Goal: Task Accomplishment & Management: Complete application form

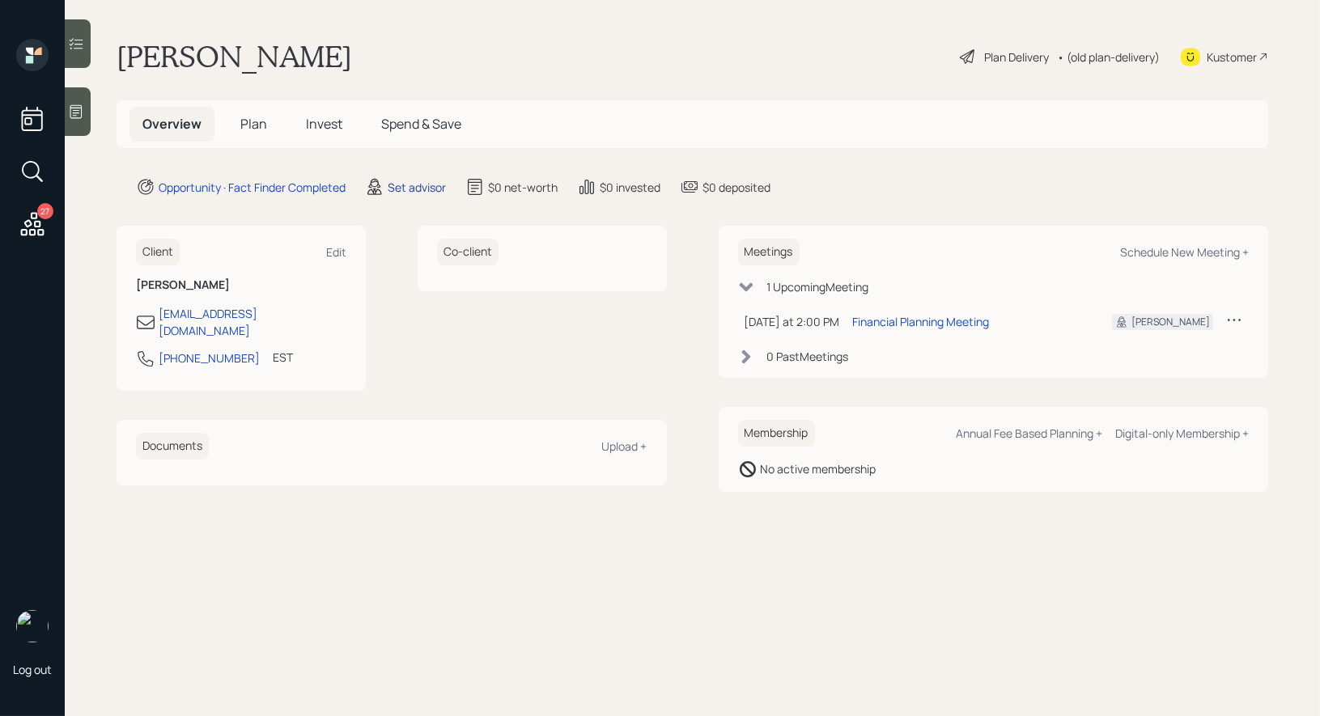
click at [414, 187] on div "Set advisor" at bounding box center [417, 187] width 58 height 17
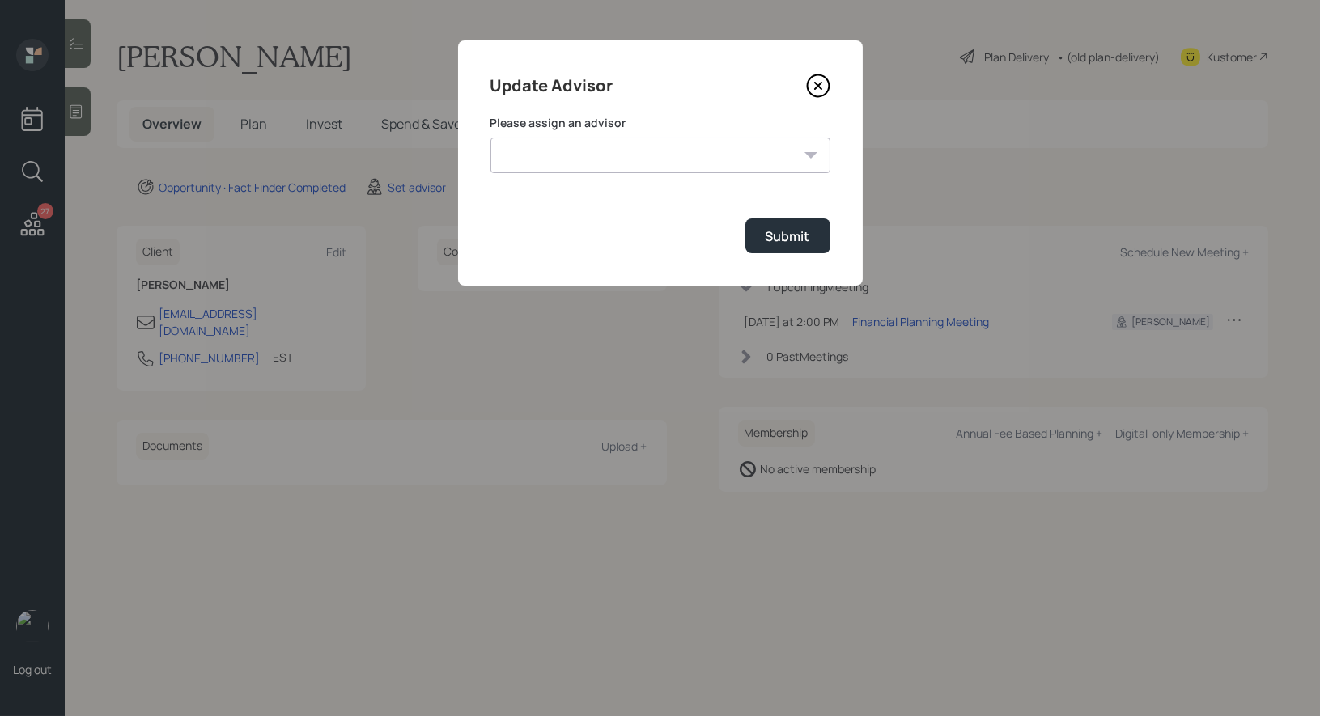
click at [717, 149] on select "[PERSON_NAME] [PERSON_NAME] End [PERSON_NAME] [PERSON_NAME] [PERSON_NAME] [PERS…" at bounding box center [660, 156] width 340 height 36
select select "8b79112e-3cfb-44f9-89e7-15267fe946c1"
click at [791, 241] on div "Submit" at bounding box center [788, 236] width 45 height 18
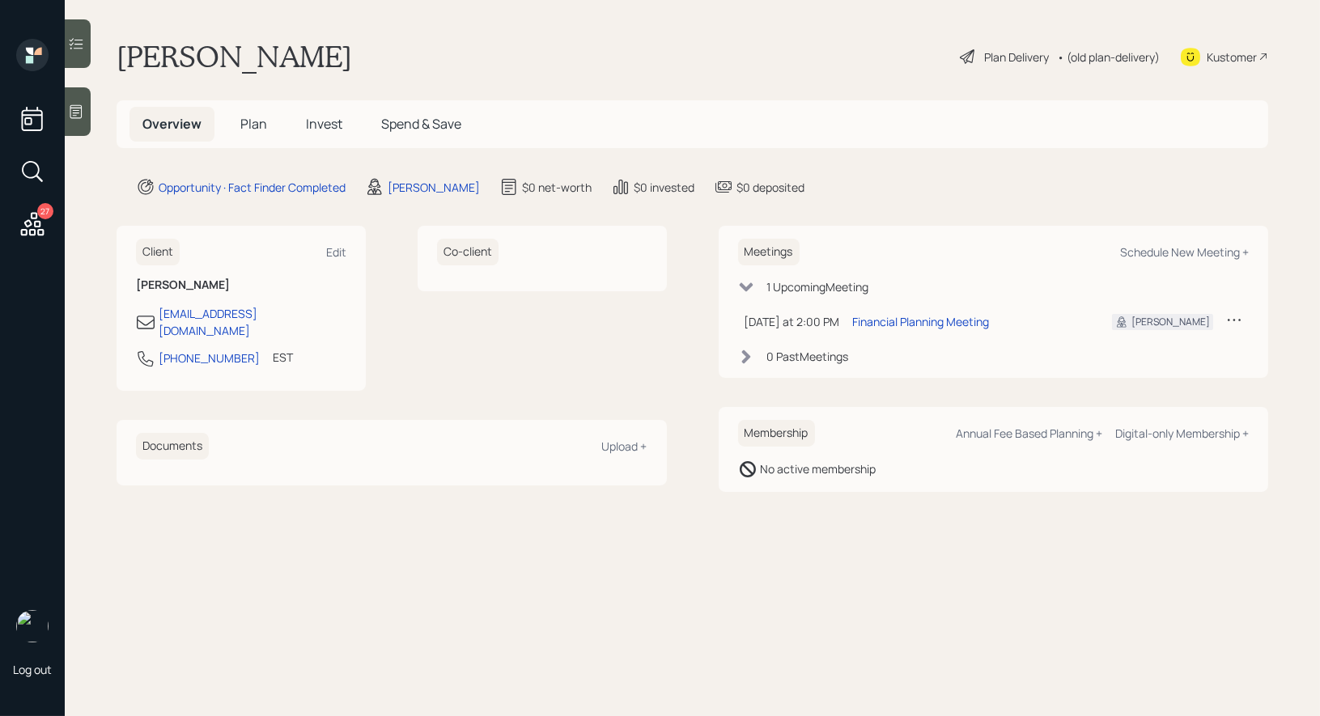
click at [75, 107] on icon at bounding box center [76, 112] width 16 height 16
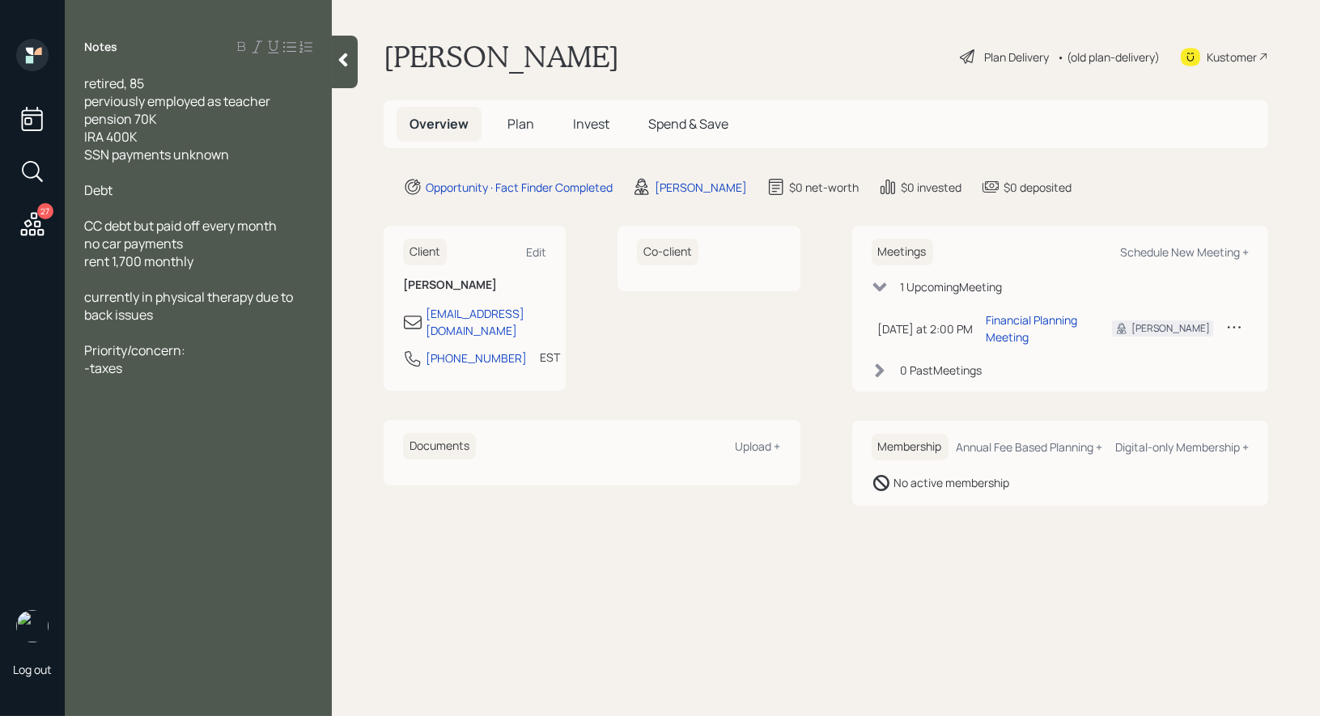
click at [523, 128] on span "Plan" at bounding box center [520, 124] width 27 height 18
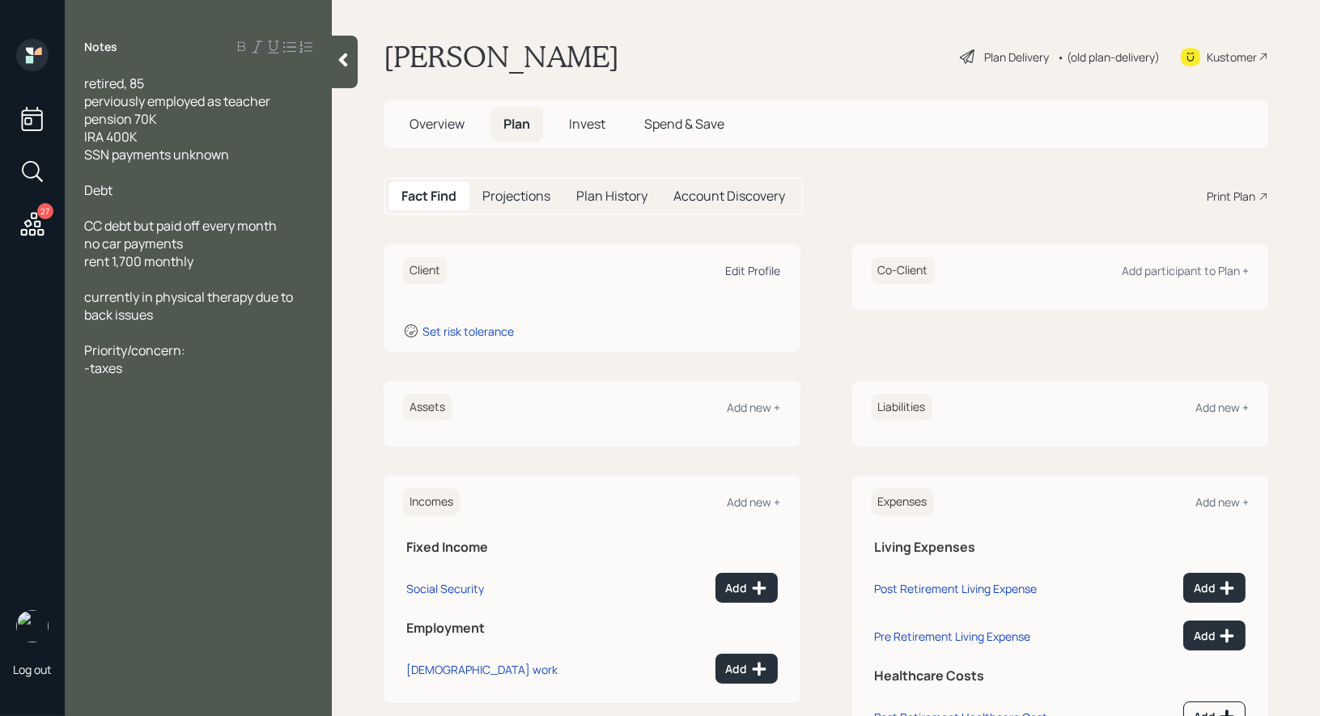
click at [760, 268] on div "Edit Profile" at bounding box center [753, 270] width 55 height 15
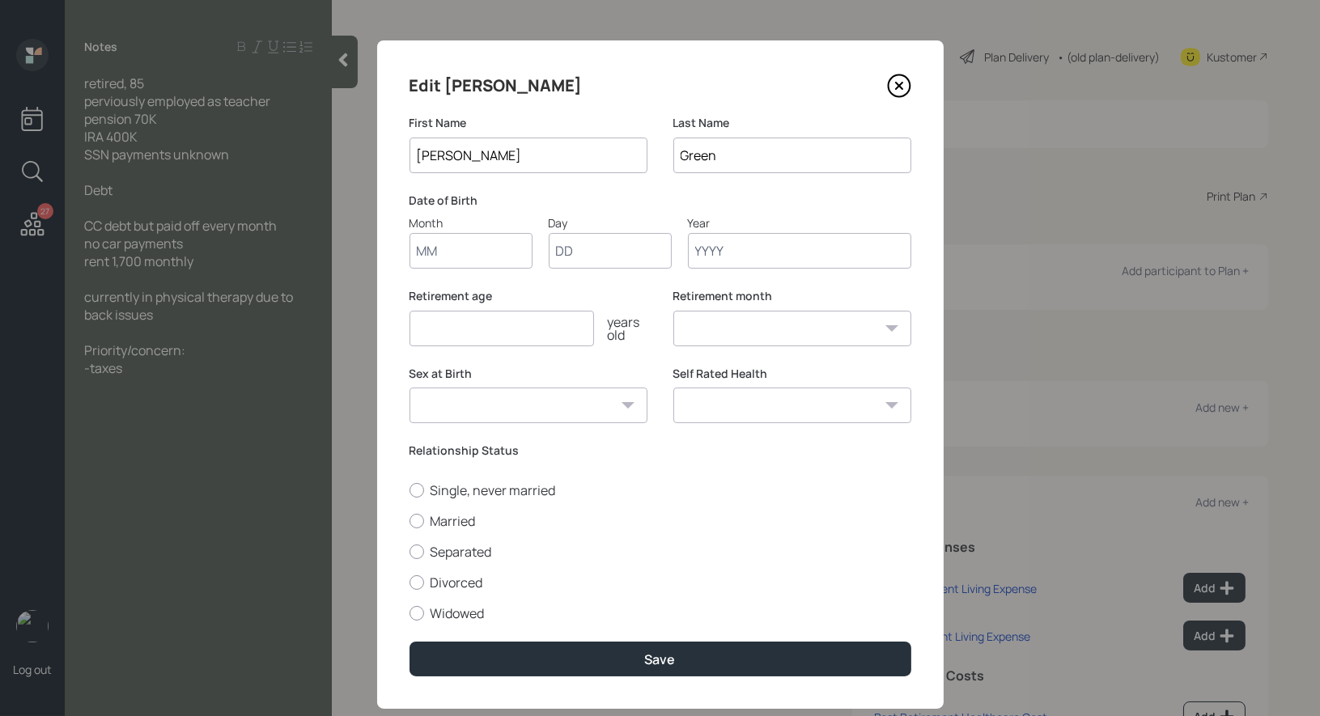
click at [490, 254] on input "Month" at bounding box center [470, 251] width 123 height 36
type input "01"
type input "1940"
select select "1"
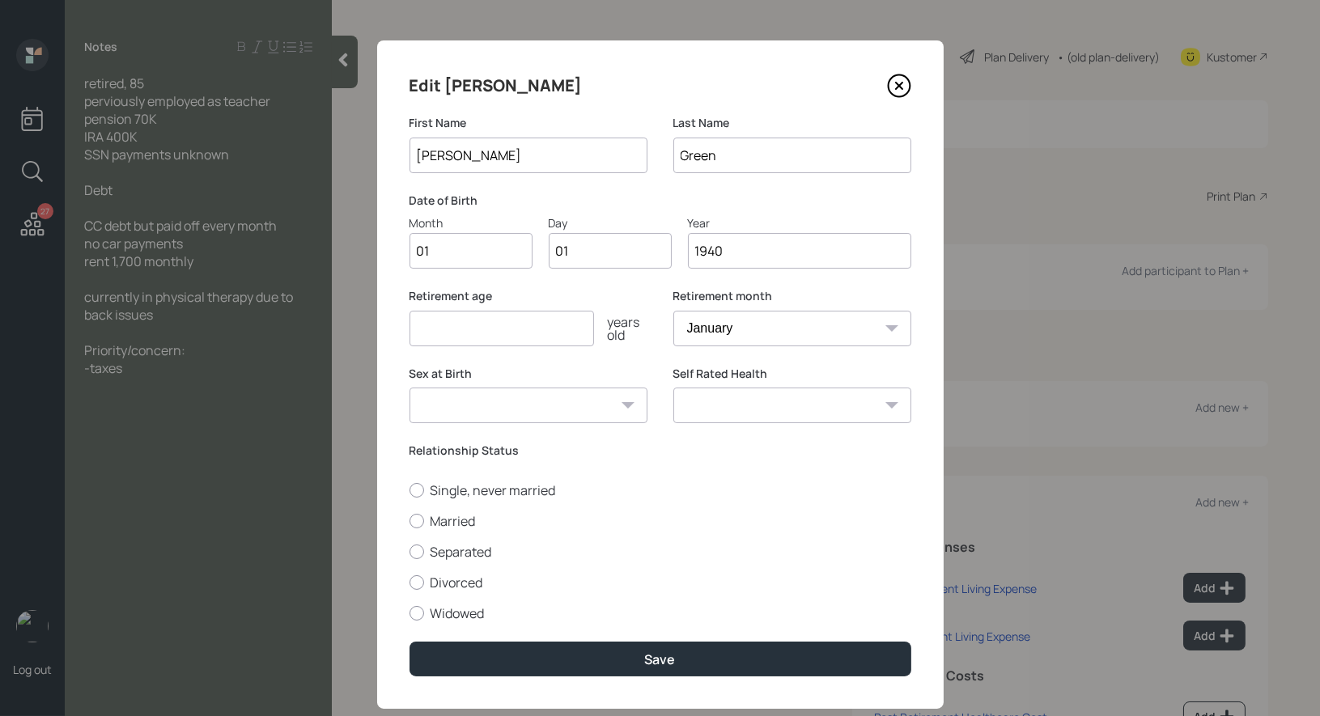
type input "1940"
click at [435, 333] on input "number" at bounding box center [501, 329] width 185 height 36
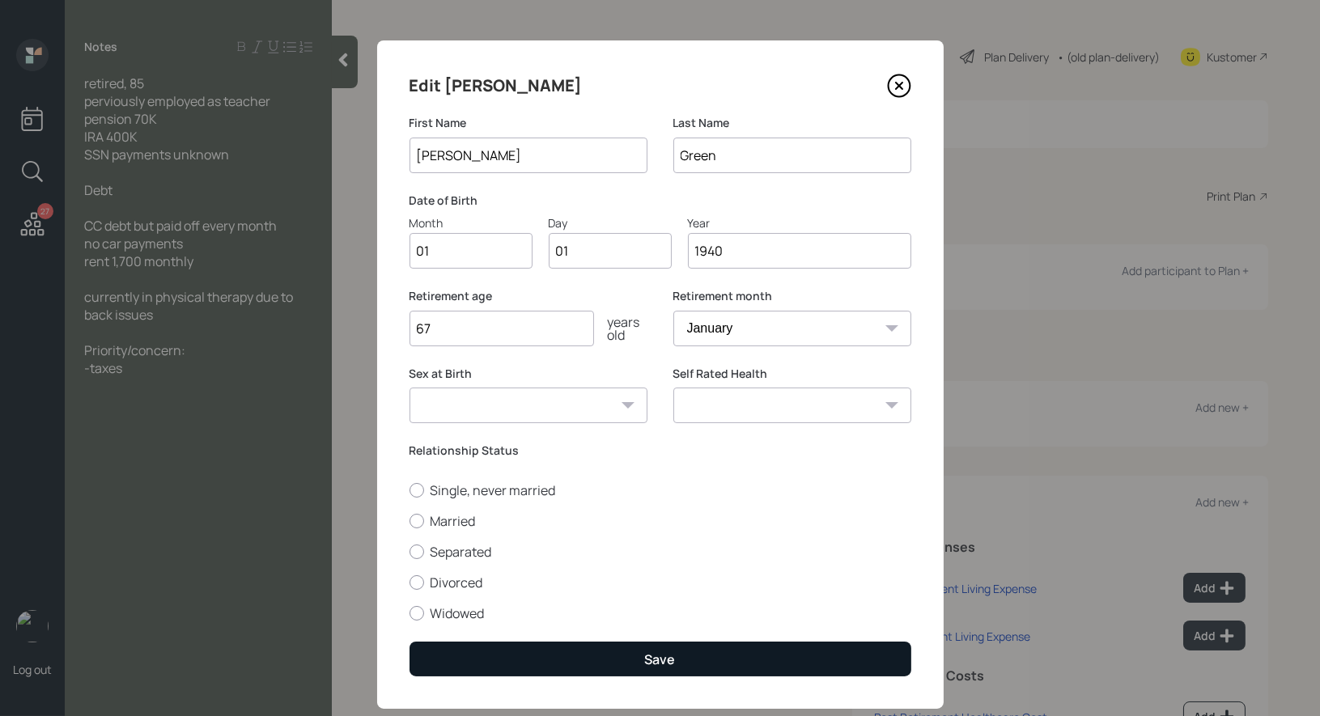
type input "67"
click at [563, 663] on button "Save" at bounding box center [660, 659] width 502 height 35
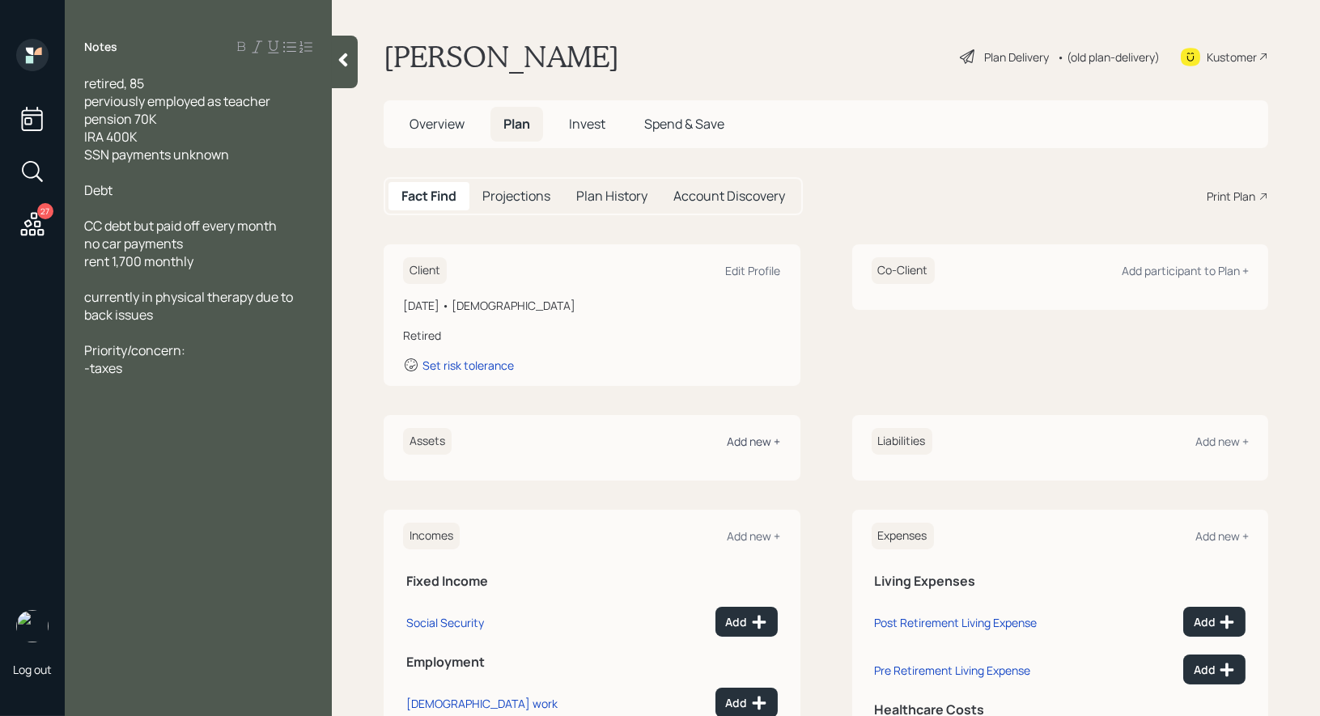
click at [741, 443] on div "Add new +" at bounding box center [753, 441] width 53 height 15
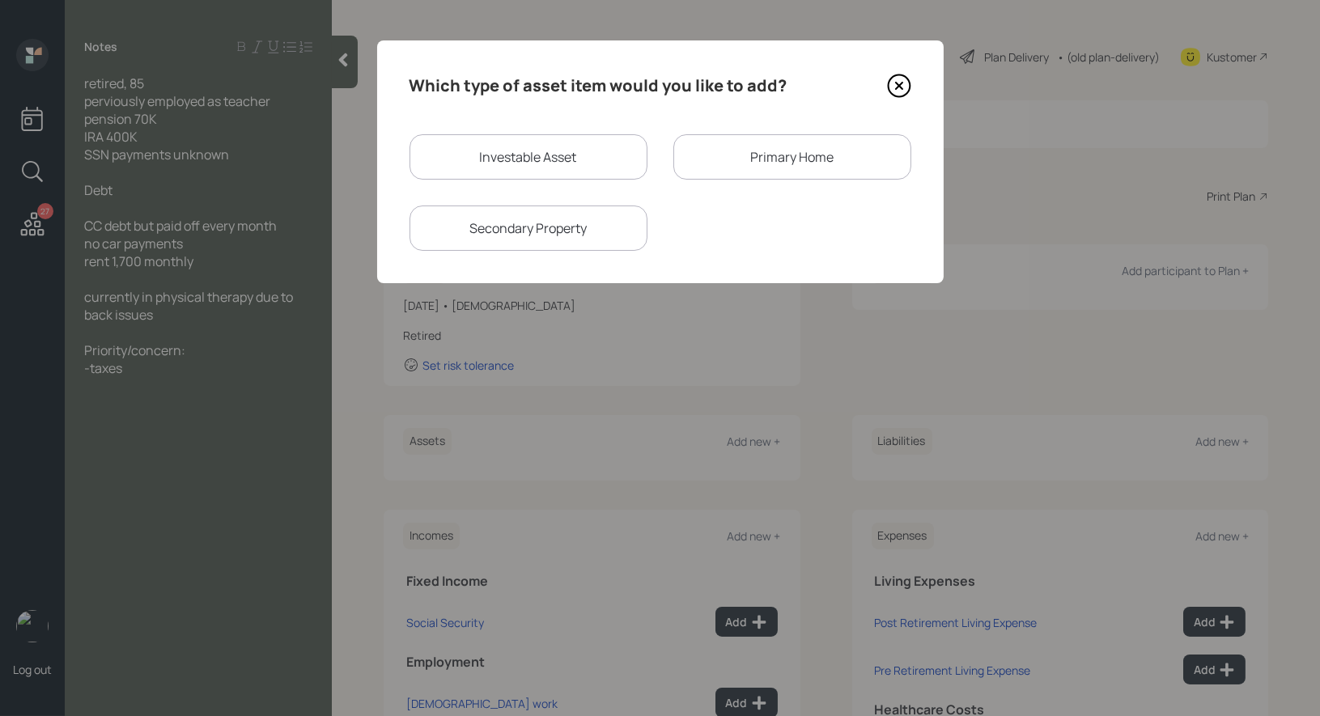
click at [554, 168] on div "Investable Asset" at bounding box center [528, 156] width 238 height 45
select select "taxable"
select select "balanced"
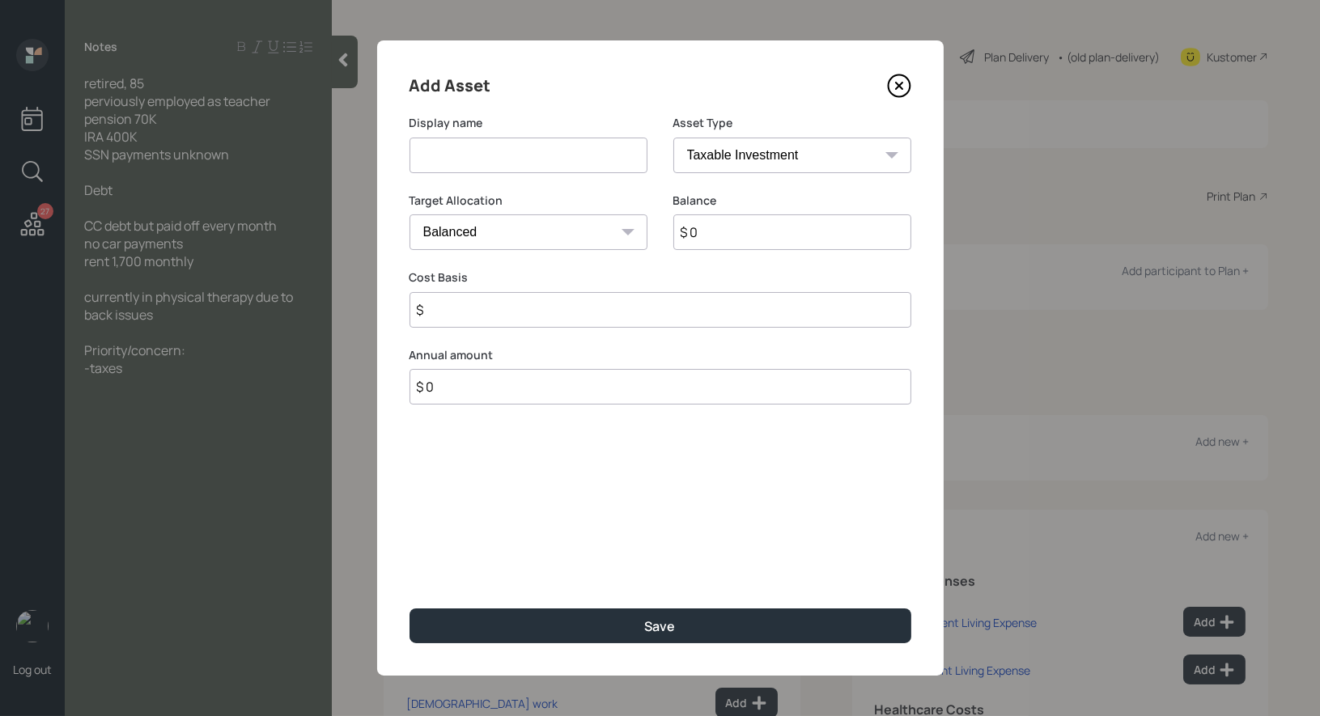
click at [569, 161] on input at bounding box center [528, 156] width 238 height 36
type input "IRA"
click at [829, 153] on select "SEP [PERSON_NAME] IRA 401(k) [PERSON_NAME] 401(k) 403(b) [PERSON_NAME] 403(b) 4…" at bounding box center [792, 156] width 238 height 36
select select "ira"
type input "$"
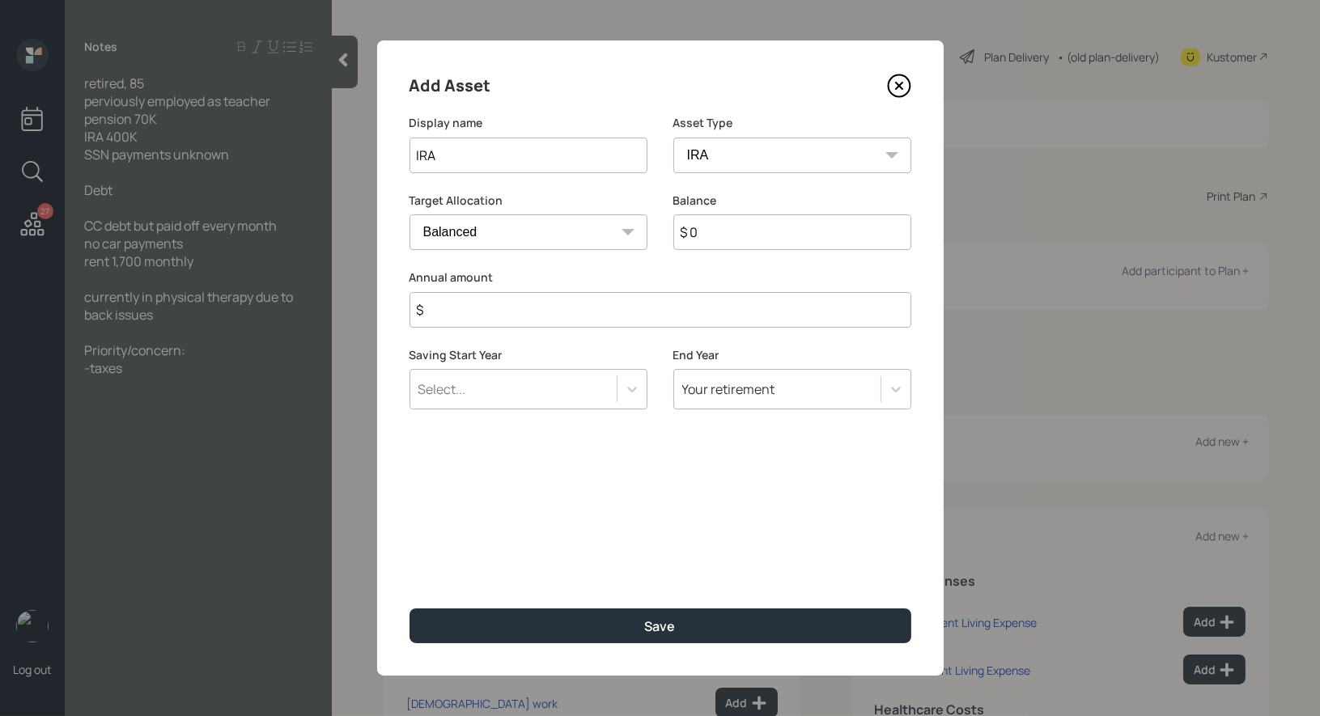
click at [738, 233] on input "$ 0" at bounding box center [792, 232] width 238 height 36
type input "$ 400,000"
click at [575, 319] on input "$" at bounding box center [660, 310] width 502 height 36
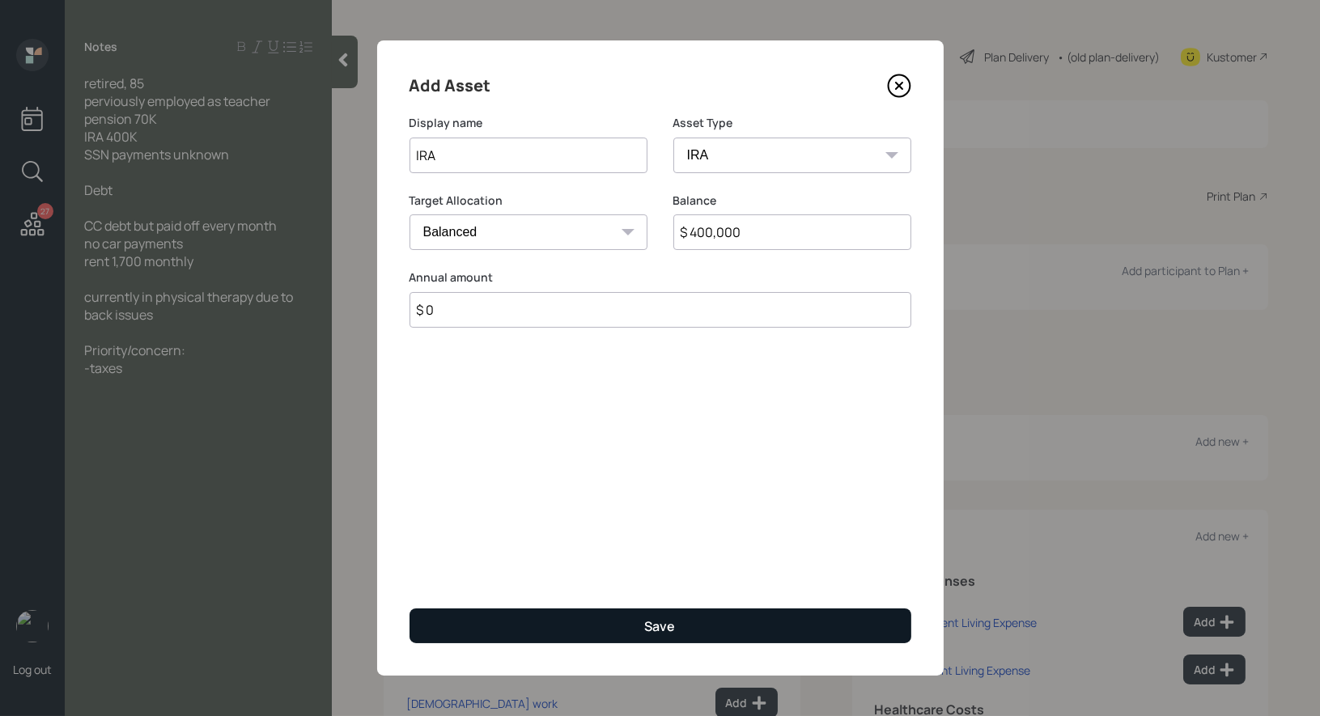
type input "$ 0"
click at [527, 627] on button "Save" at bounding box center [660, 626] width 502 height 35
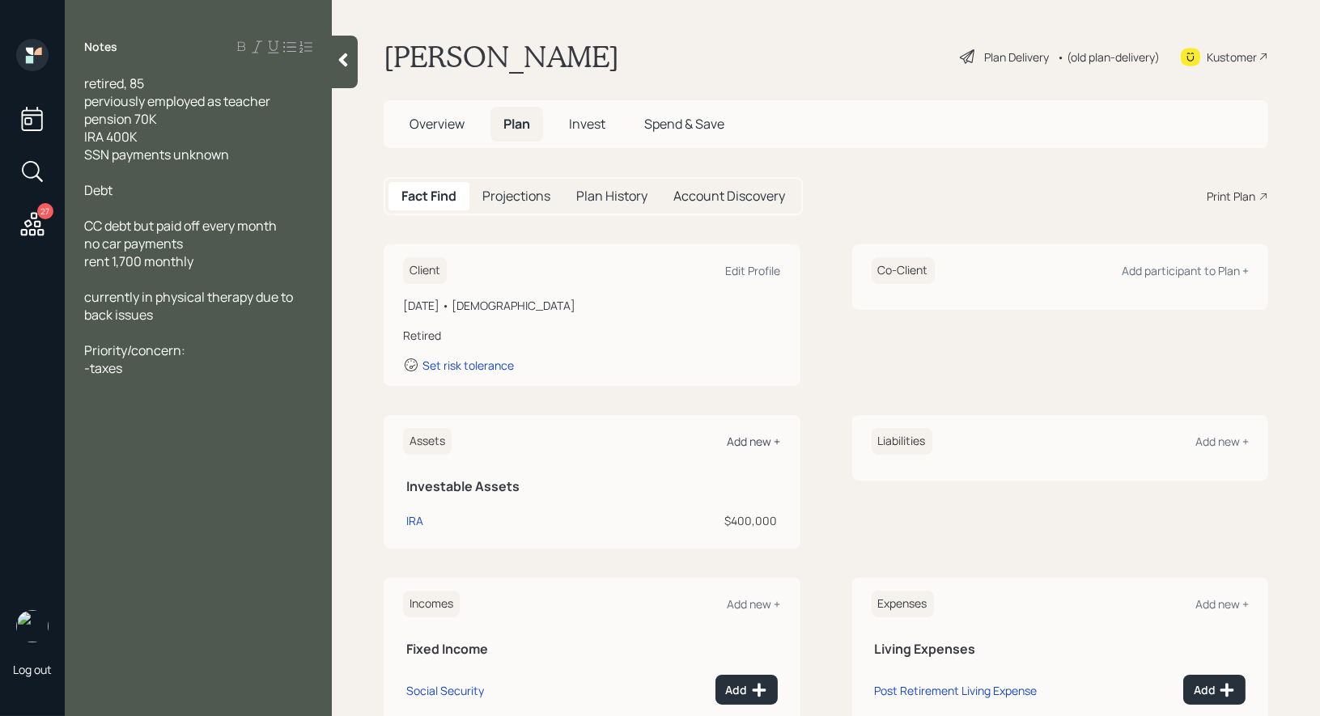
click at [754, 439] on div "Add new +" at bounding box center [753, 441] width 53 height 15
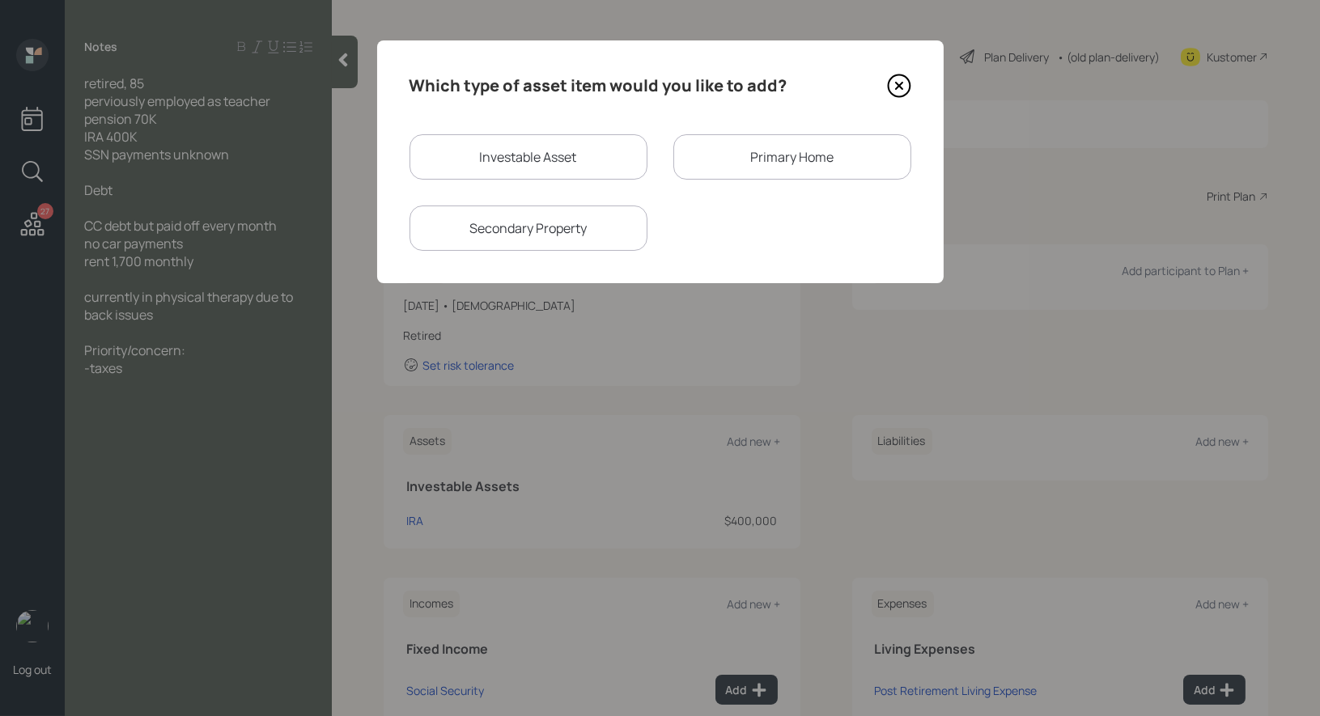
click at [577, 157] on div "Investable Asset" at bounding box center [528, 156] width 238 height 45
select select "taxable"
select select "balanced"
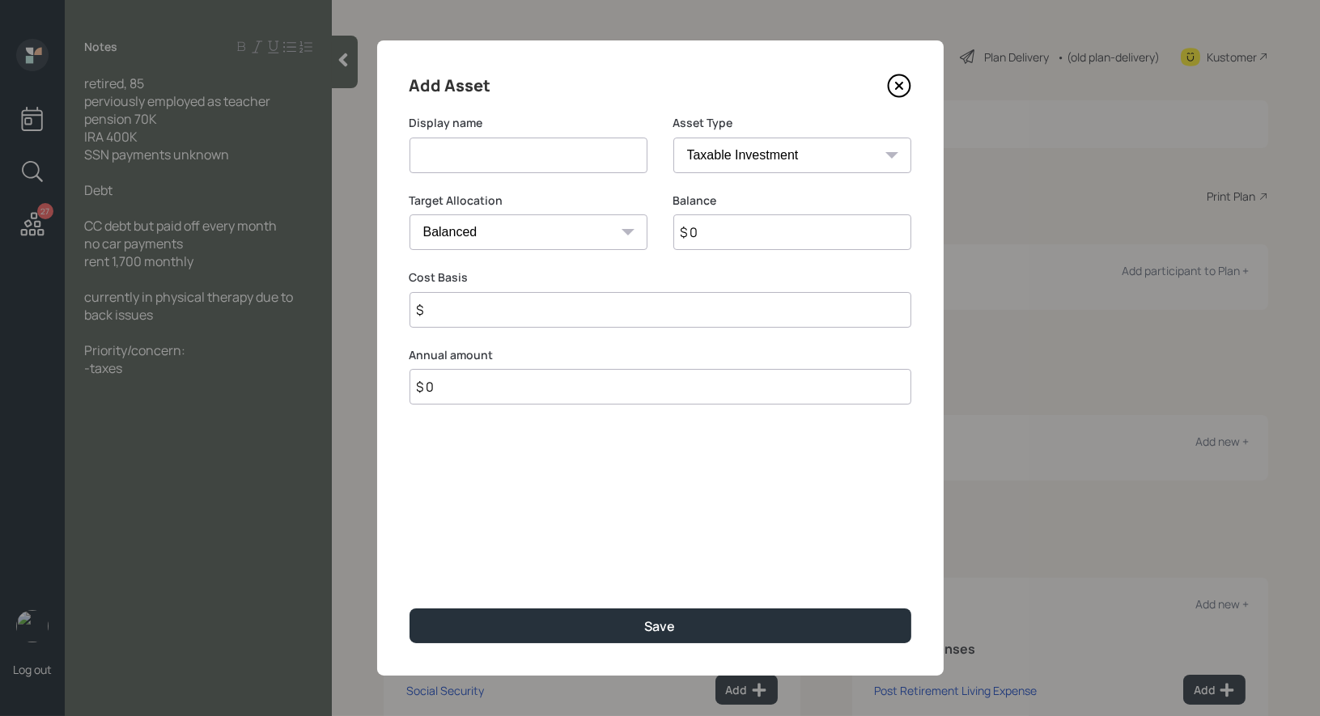
click at [560, 163] on input at bounding box center [528, 156] width 238 height 36
type input "Lump Sum Pension"
click at [734, 225] on input "$ 0" at bounding box center [792, 232] width 238 height 36
type input "$ 70,000"
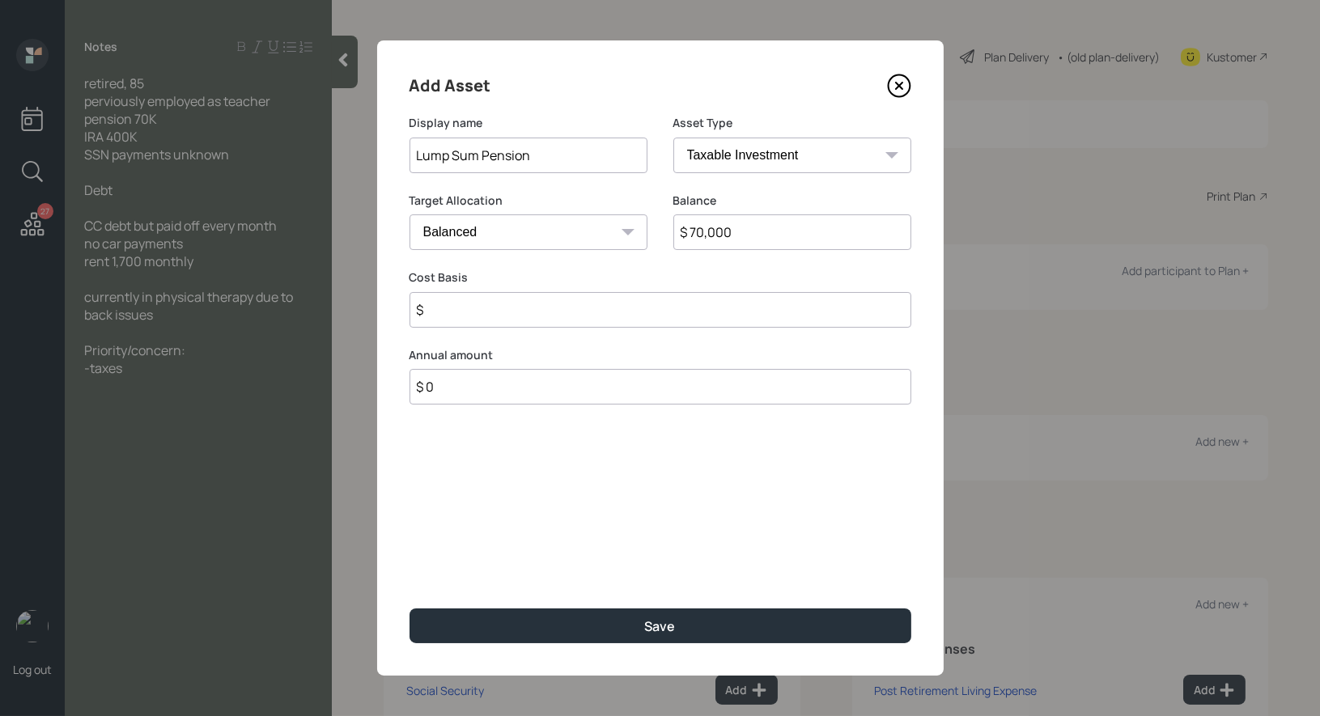
click at [754, 151] on select "SEP [PERSON_NAME] IRA 401(k) [PERSON_NAME] 401(k) 403(b) [PERSON_NAME] 403(b) 4…" at bounding box center [792, 156] width 238 height 36
select select "ira"
click at [535, 305] on input "$" at bounding box center [660, 310] width 502 height 36
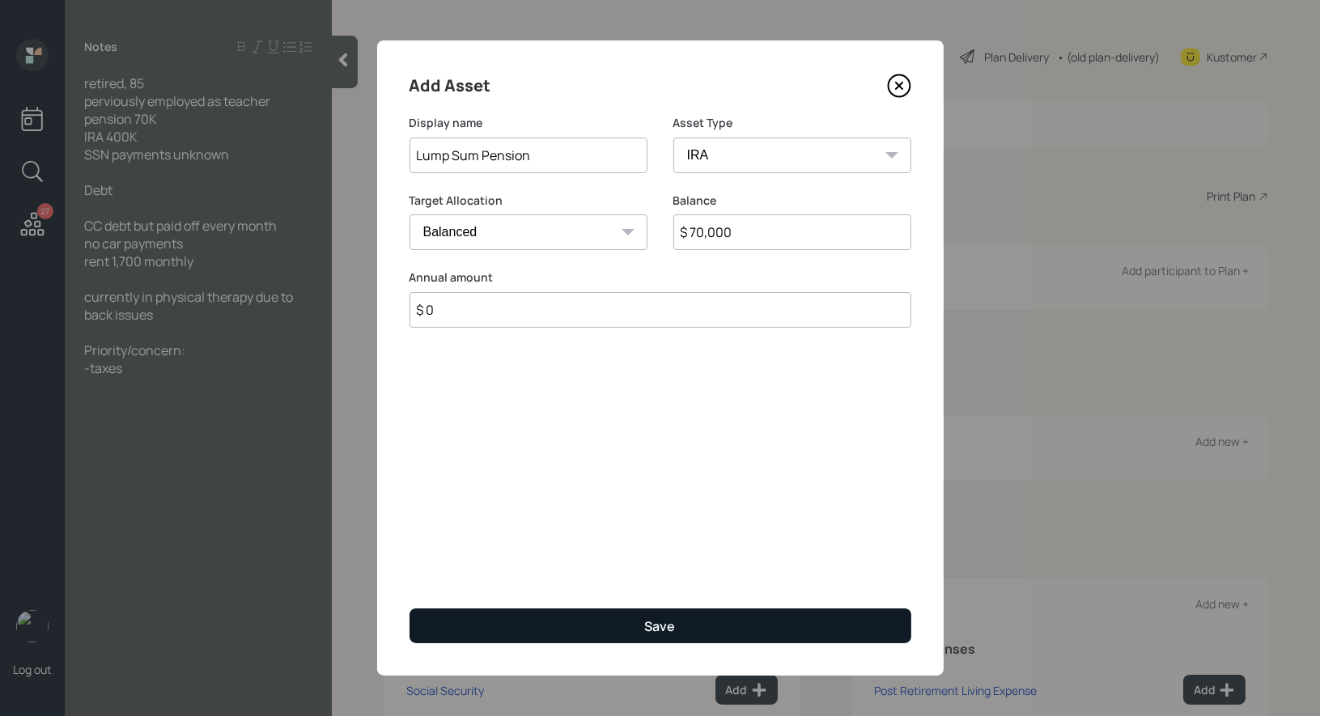
type input "$ 0"
click at [530, 628] on button "Save" at bounding box center [660, 626] width 502 height 35
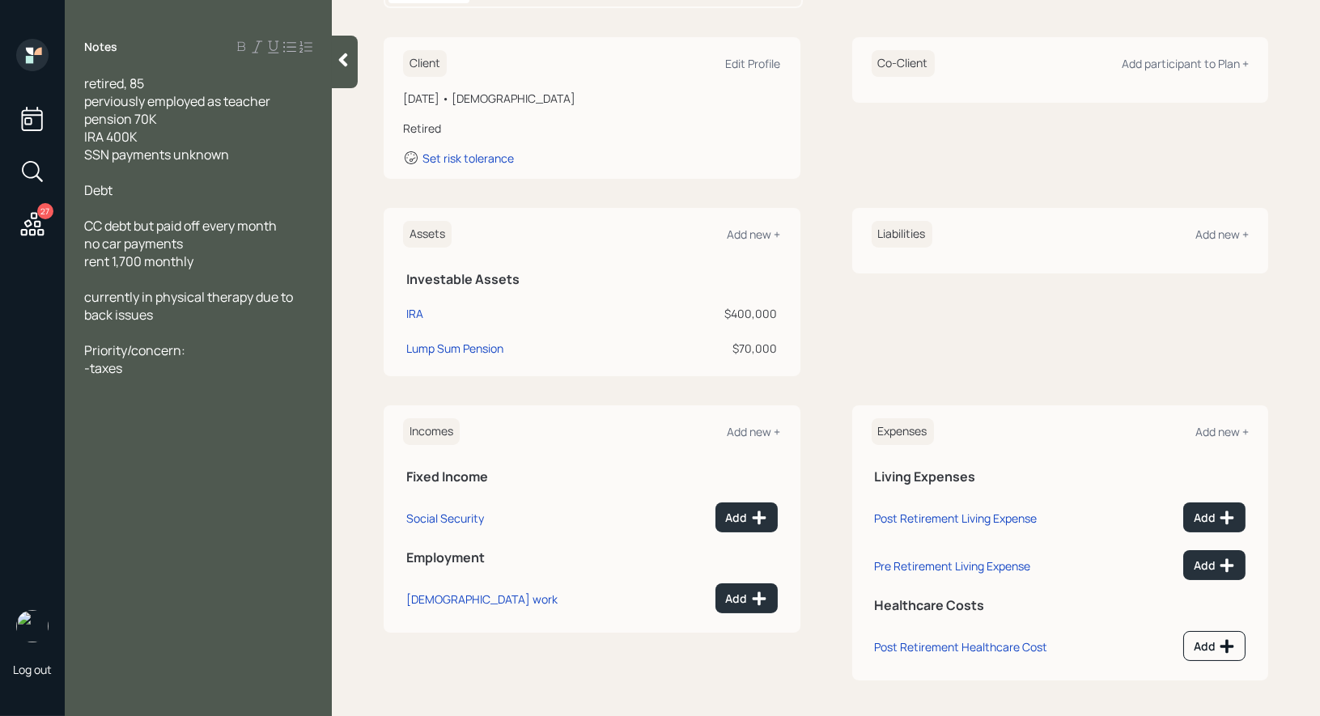
scroll to position [201, 0]
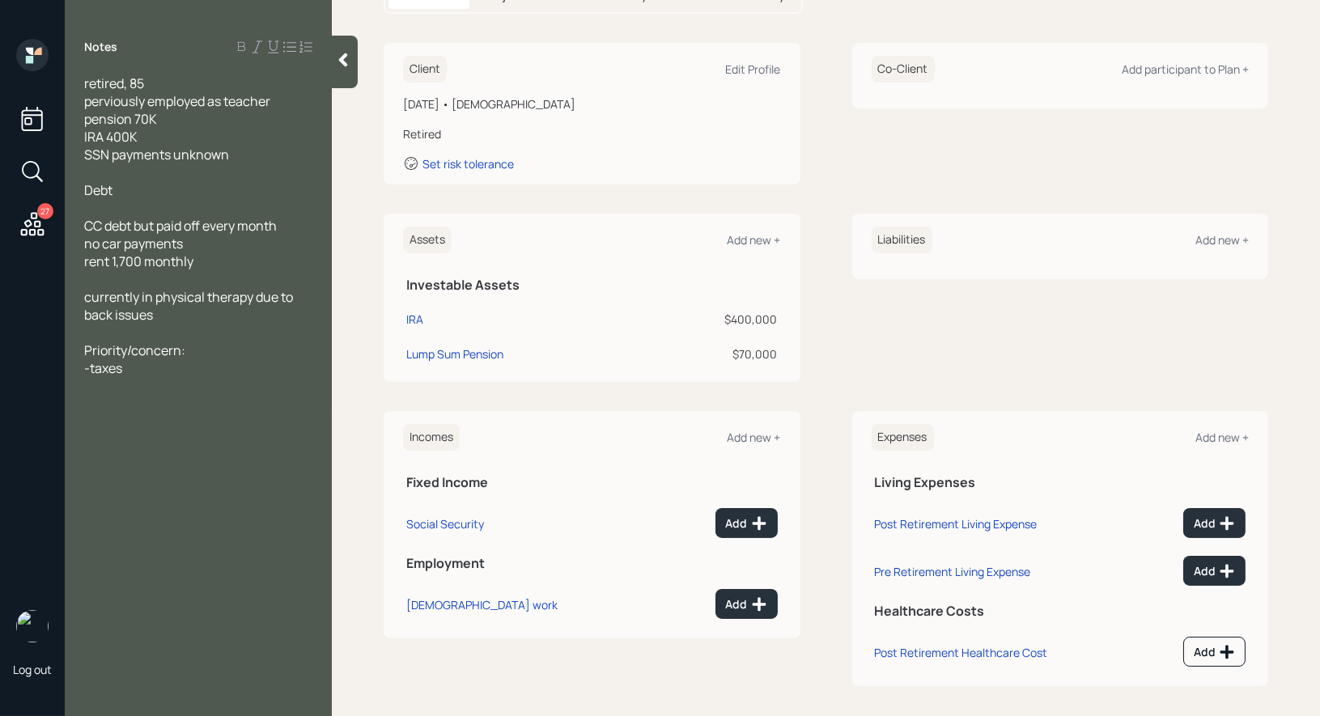
click at [1252, 427] on div "Expenses Add new + Living Expenses Post Retirement Living Expense Add Pre Retir…" at bounding box center [1060, 548] width 417 height 275
click at [1223, 435] on div "Add new +" at bounding box center [1221, 437] width 53 height 15
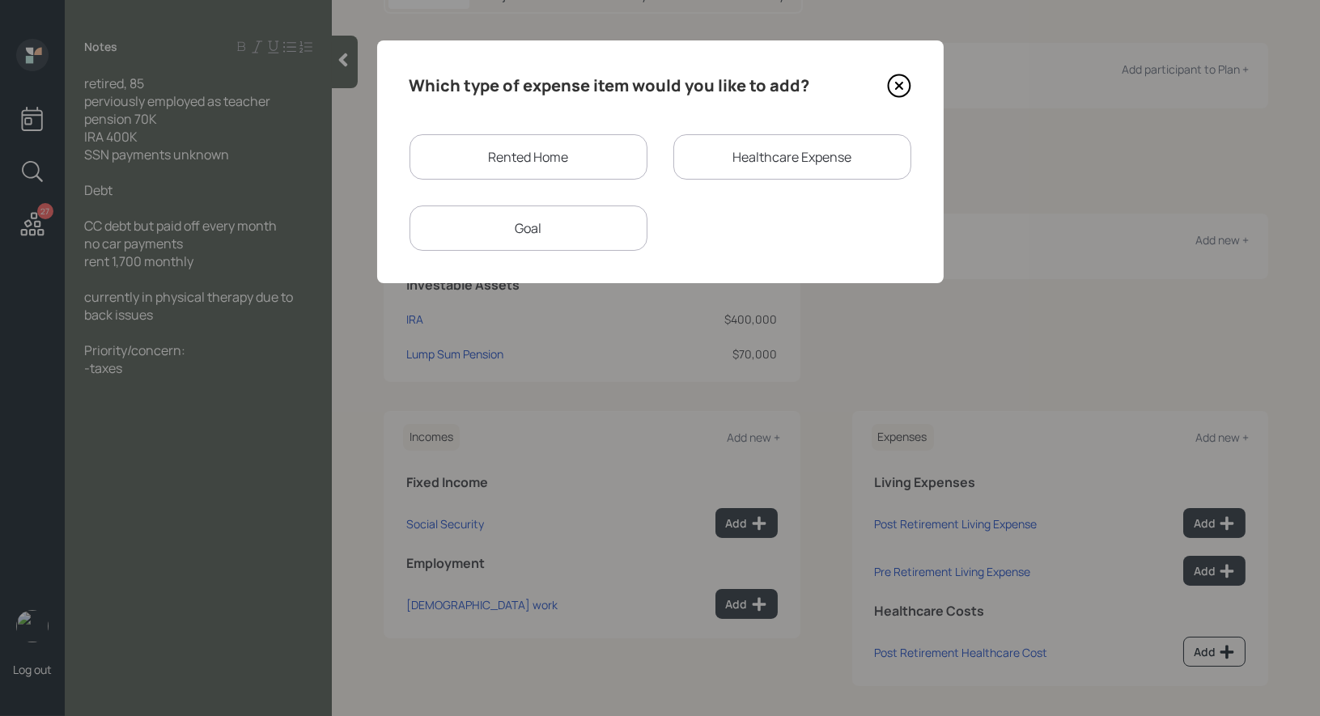
click at [554, 159] on div "Rented Home" at bounding box center [528, 156] width 238 height 45
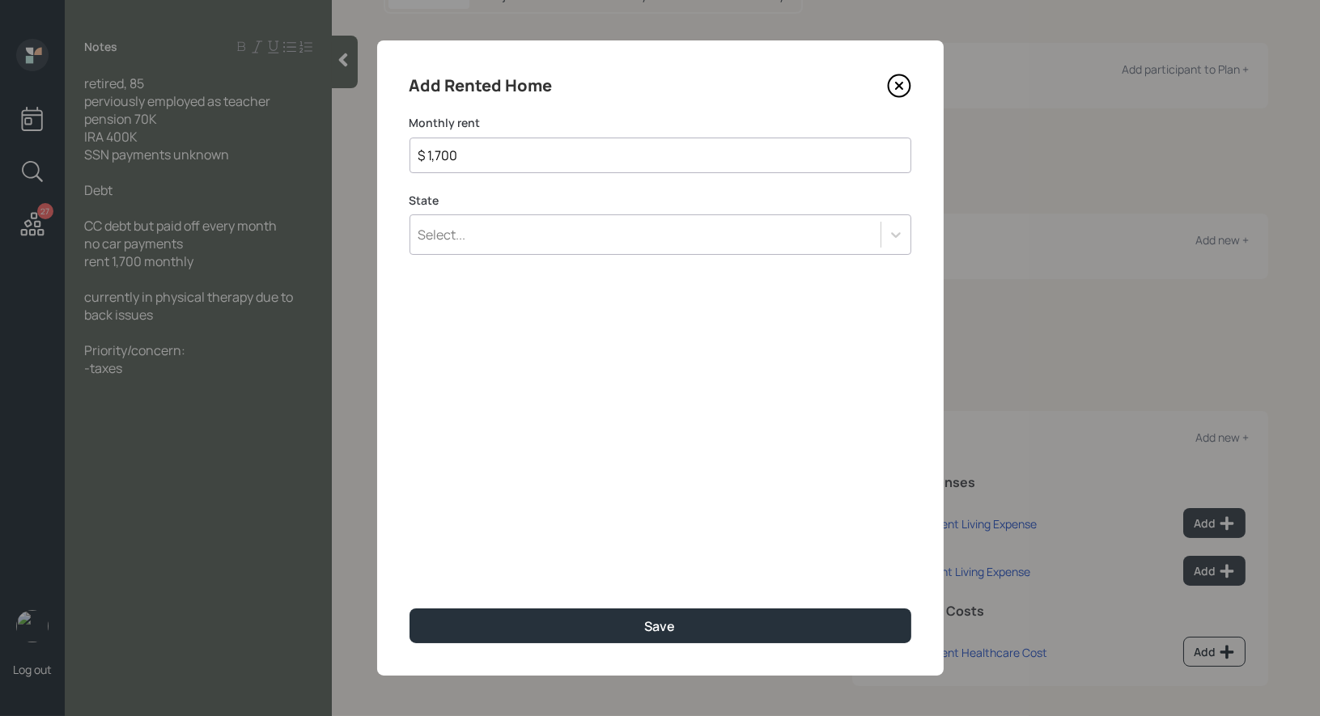
type input "$ 1,700"
click at [502, 242] on div "Select..." at bounding box center [645, 235] width 470 height 28
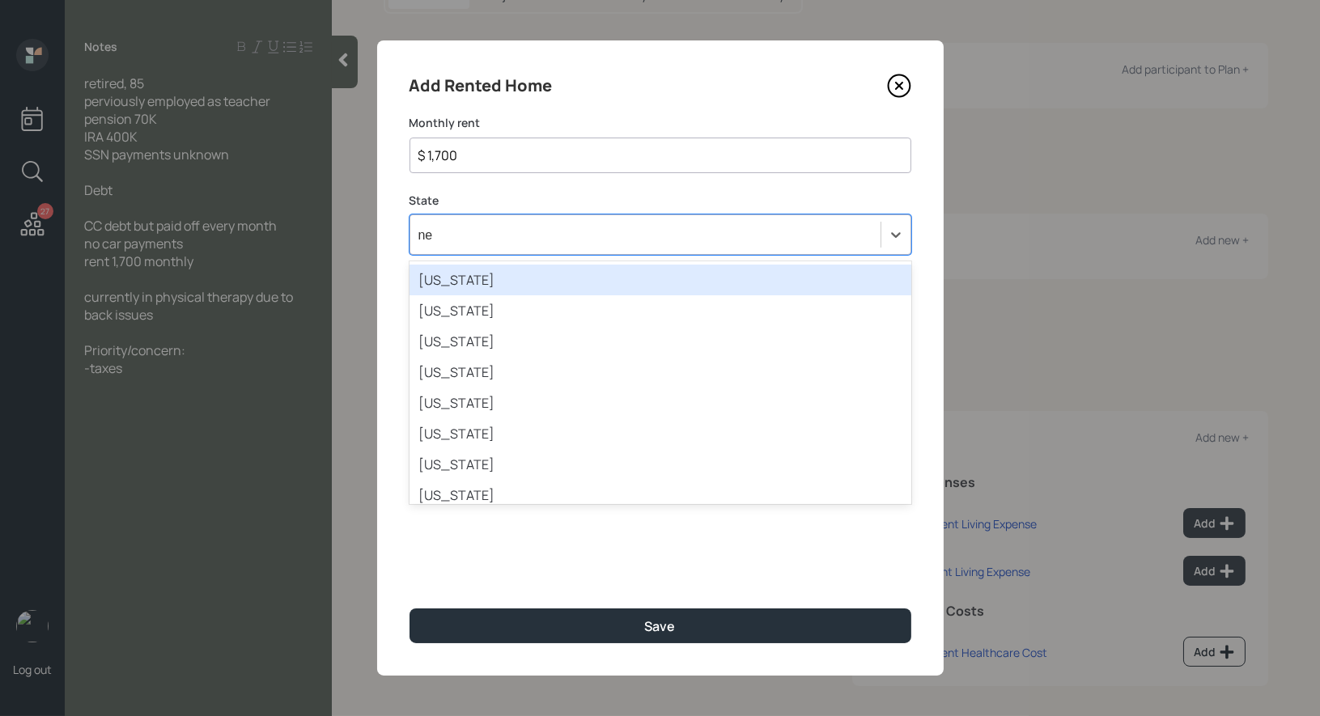
type input "new"
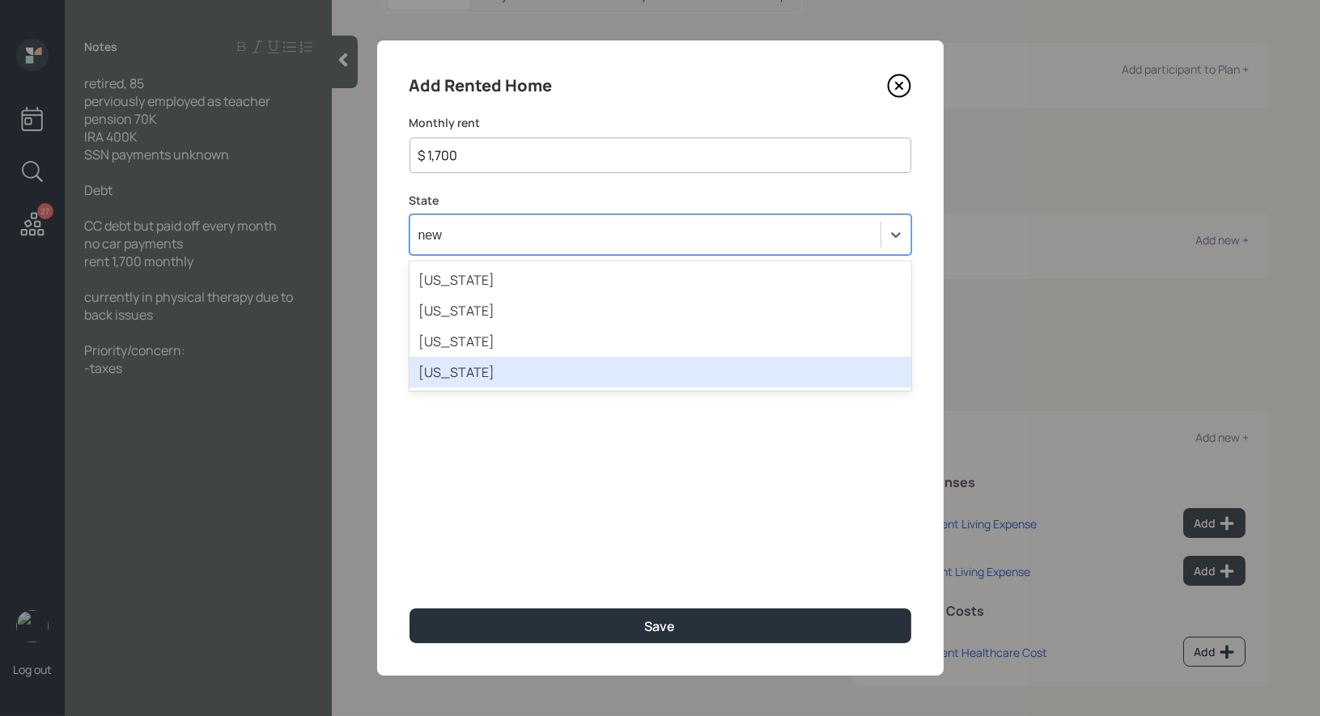
click at [481, 375] on div "[US_STATE]" at bounding box center [660, 372] width 502 height 31
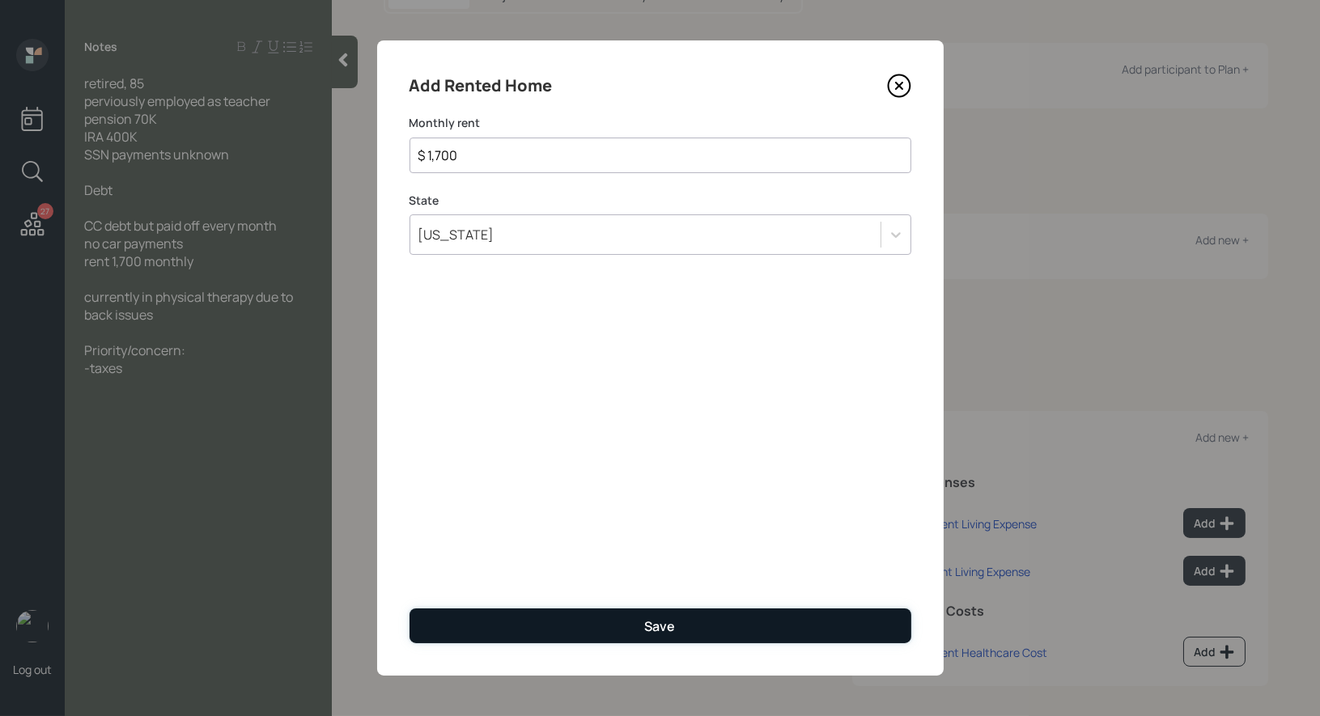
click at [490, 621] on button "Save" at bounding box center [660, 626] width 502 height 35
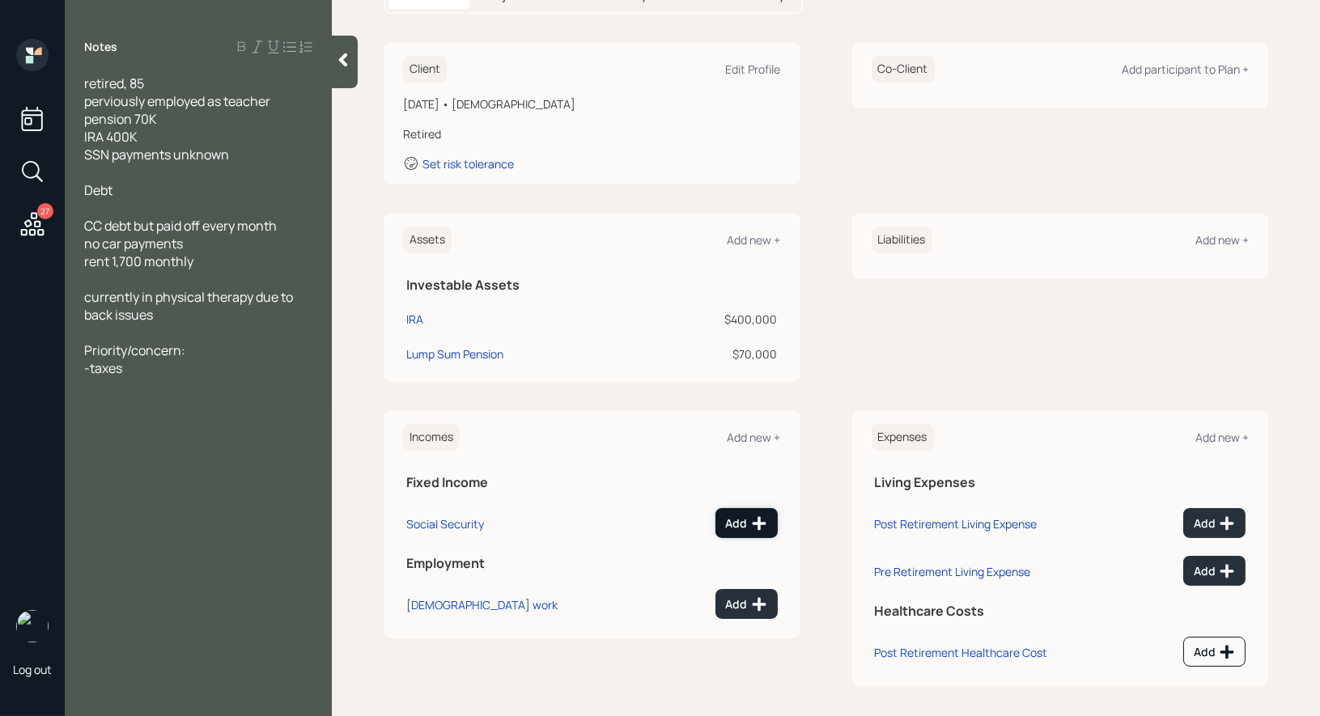
click at [747, 518] on div "Add" at bounding box center [746, 523] width 41 height 16
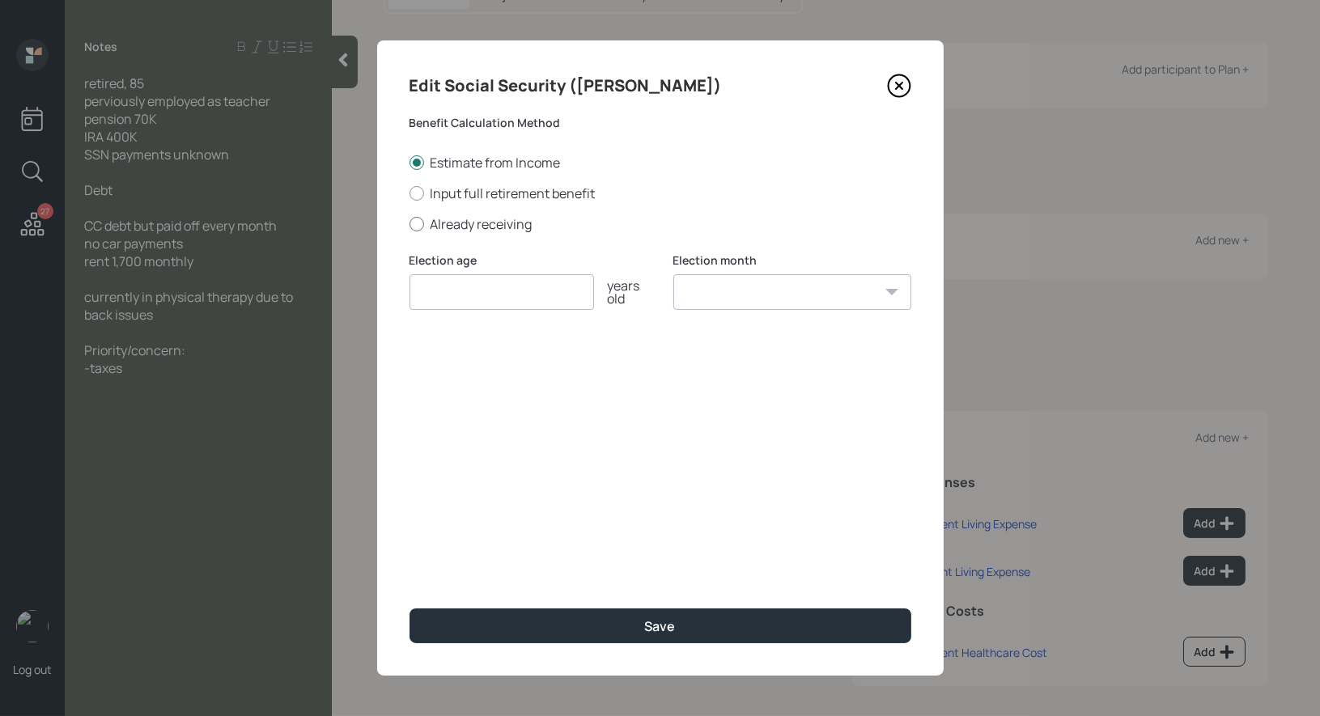
click at [412, 226] on div at bounding box center [416, 224] width 15 height 15
click at [409, 224] on input "Already receiving" at bounding box center [409, 223] width 1 height 1
radio input "true"
click at [453, 293] on input "number" at bounding box center [501, 292] width 185 height 36
type input "67"
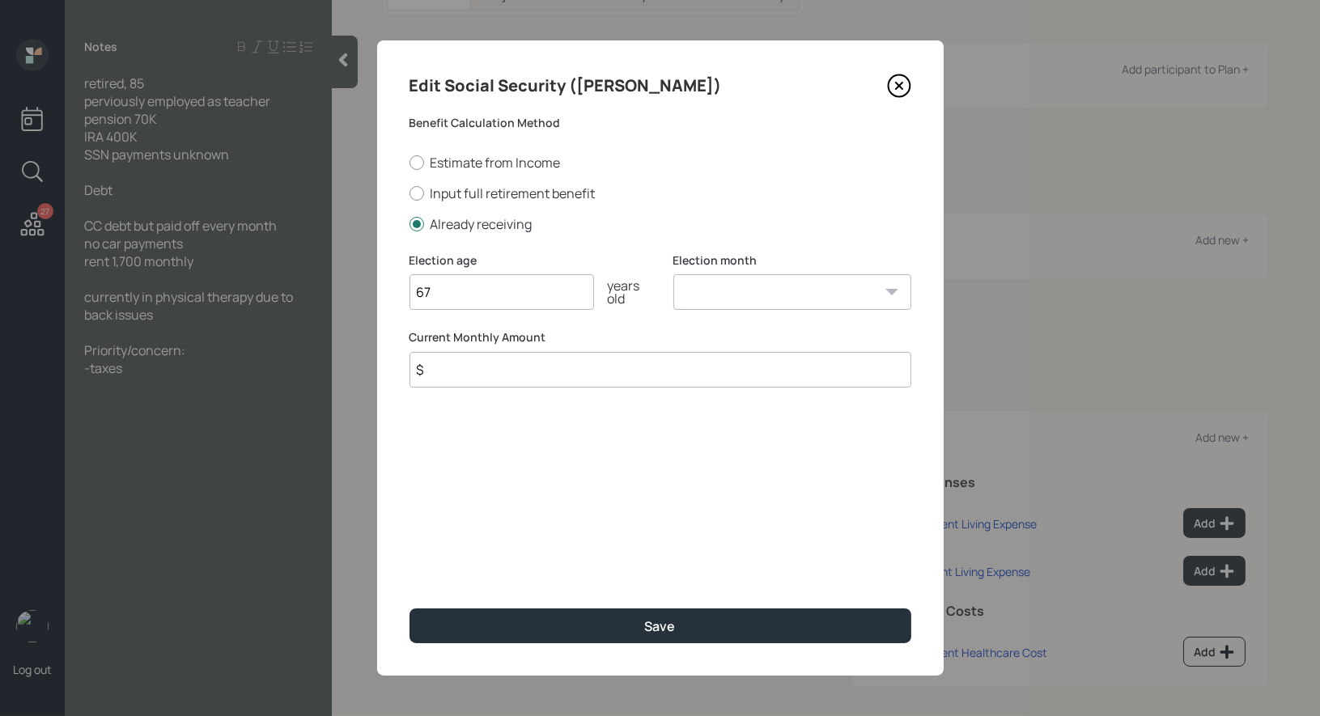
click at [757, 290] on select "January February March April May June July August September October November De…" at bounding box center [792, 292] width 238 height 36
select select "1"
click at [576, 381] on input "$" at bounding box center [660, 370] width 502 height 36
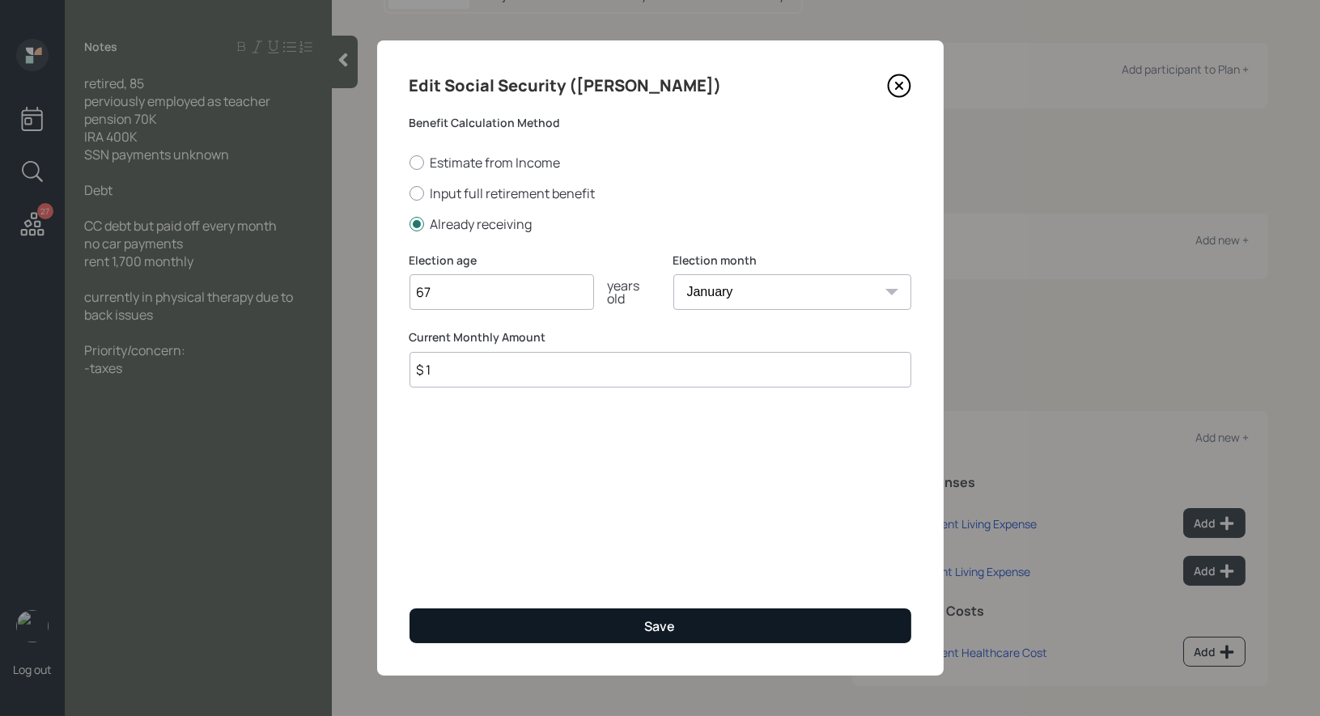
type input "$ 1"
click at [518, 625] on button "Save" at bounding box center [660, 626] width 502 height 35
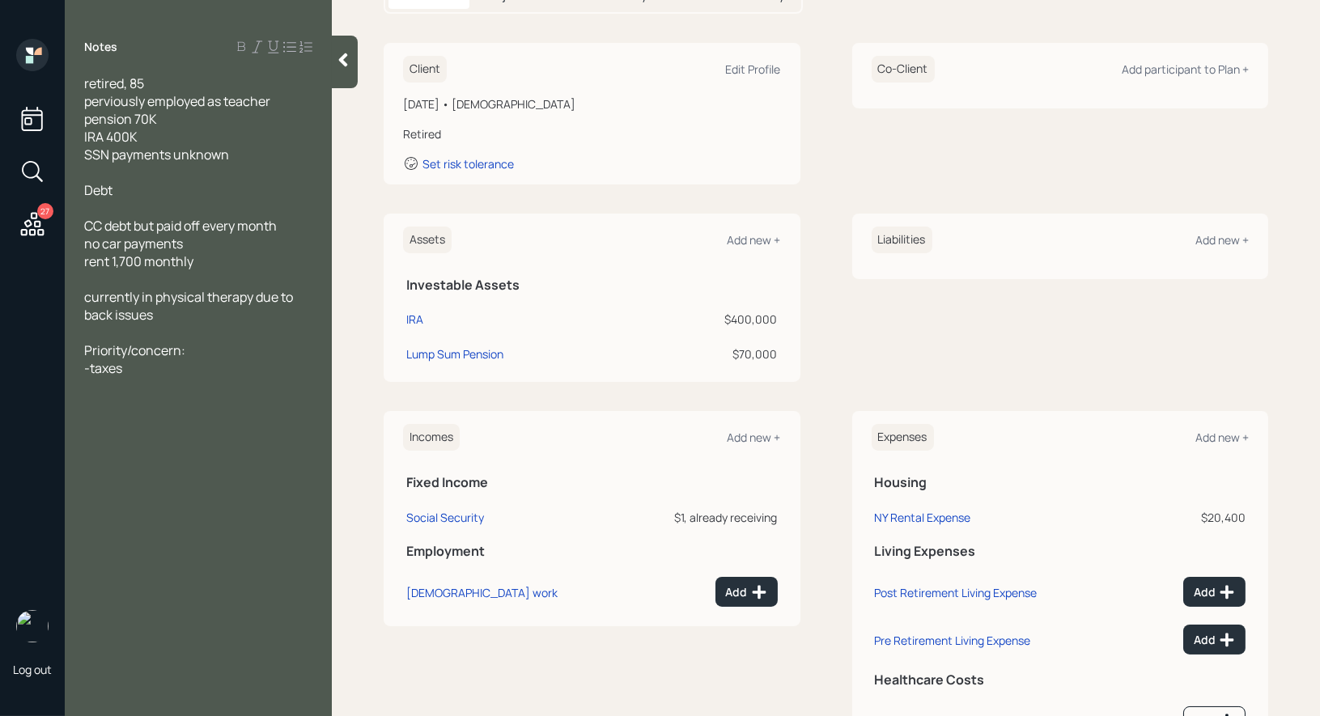
scroll to position [276, 0]
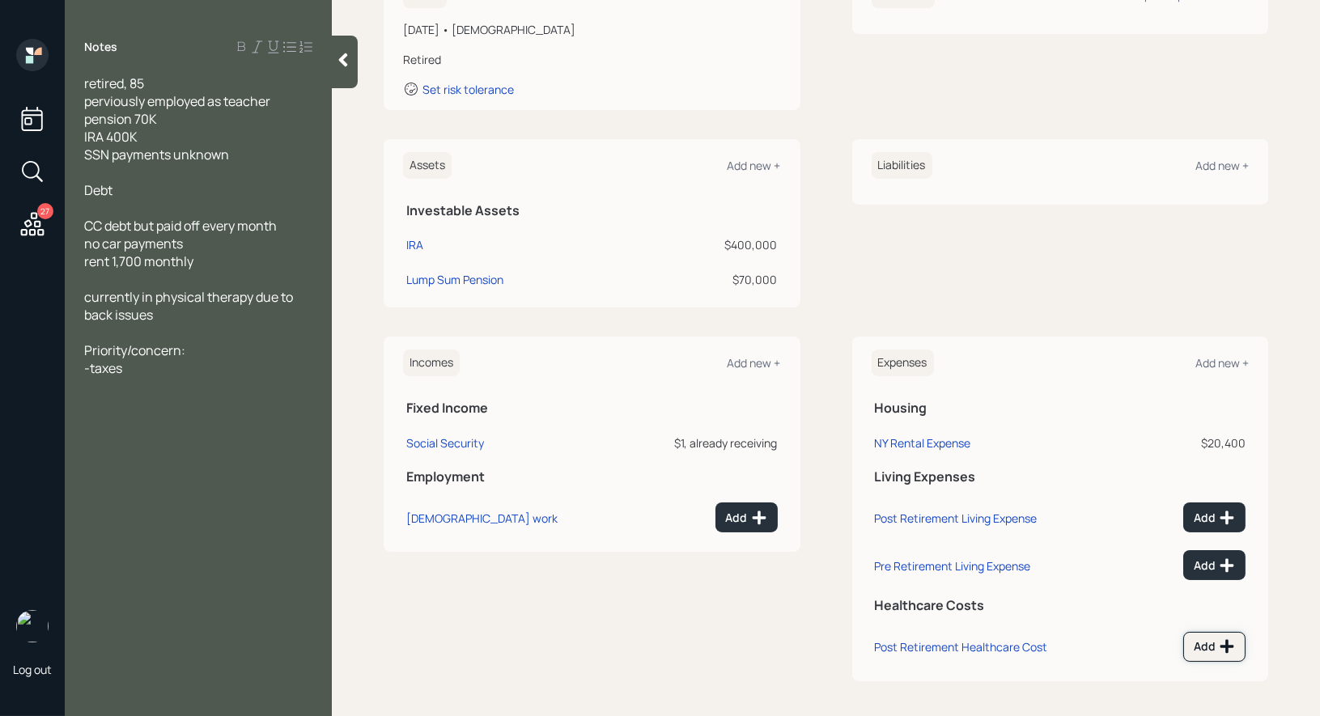
click at [1219, 639] on icon at bounding box center [1227, 646] width 16 height 16
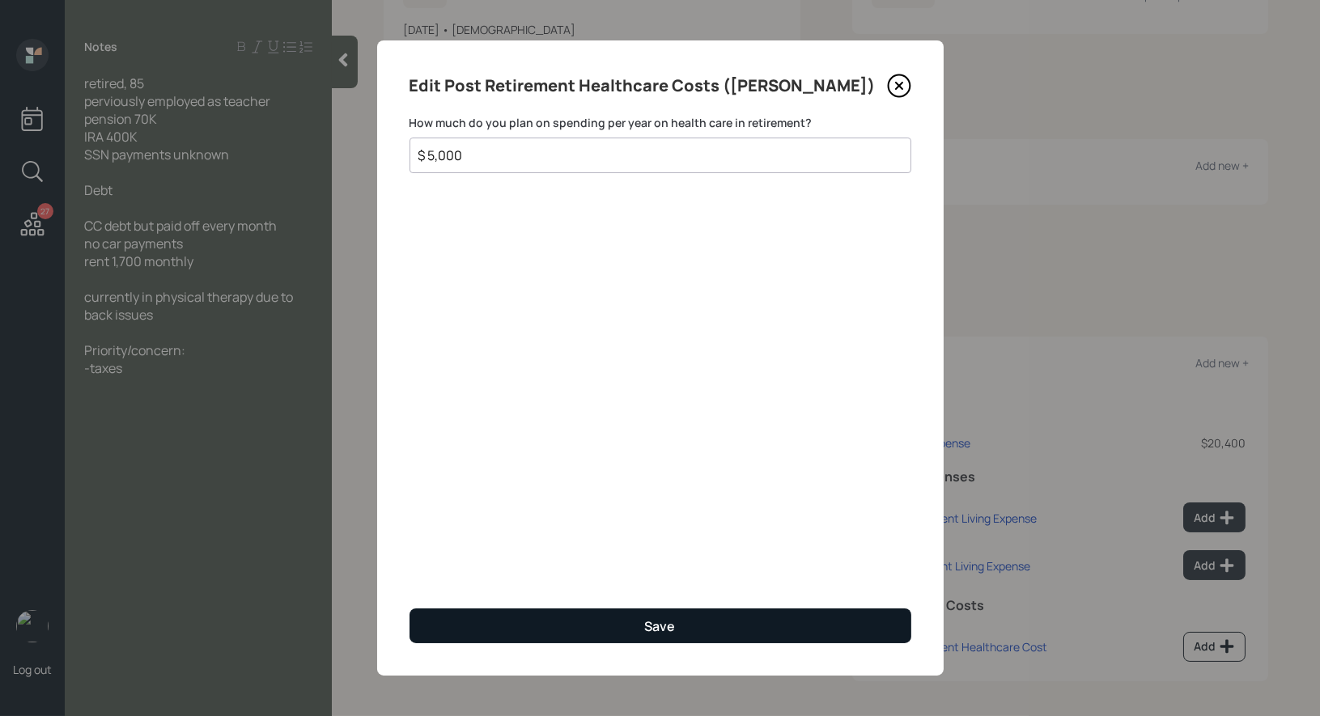
type input "$ 5,000"
click at [732, 629] on button "Save" at bounding box center [660, 626] width 502 height 35
